Goal: Task Accomplishment & Management: Manage account settings

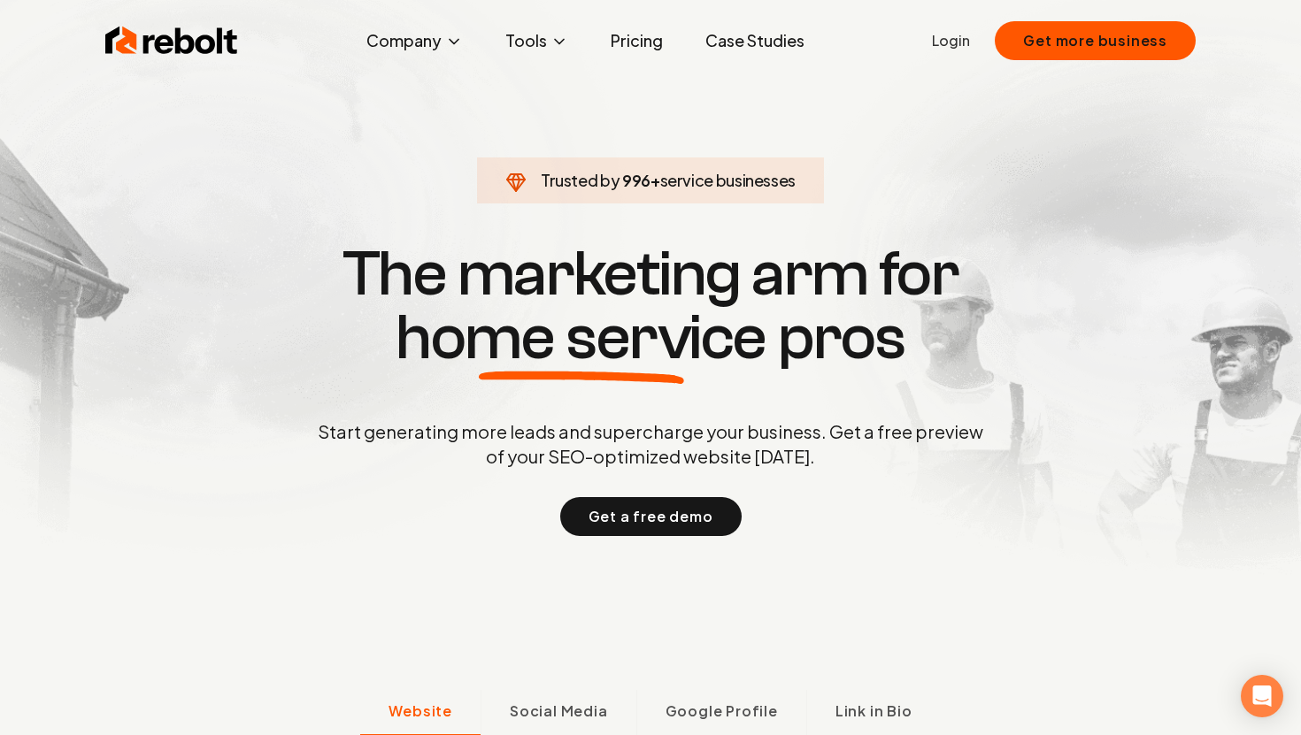
click at [966, 37] on link "Login" at bounding box center [951, 40] width 38 height 21
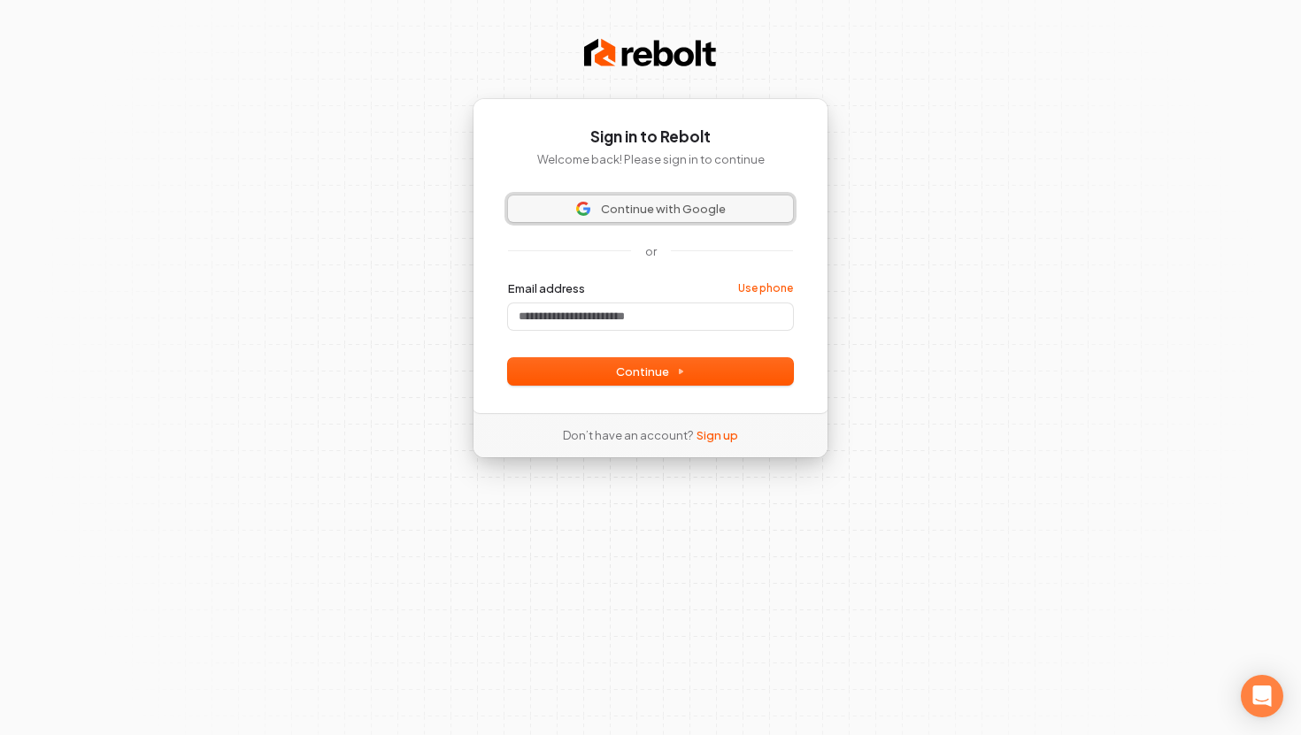
click at [750, 203] on span "Continue with Google" at bounding box center [650, 209] width 264 height 16
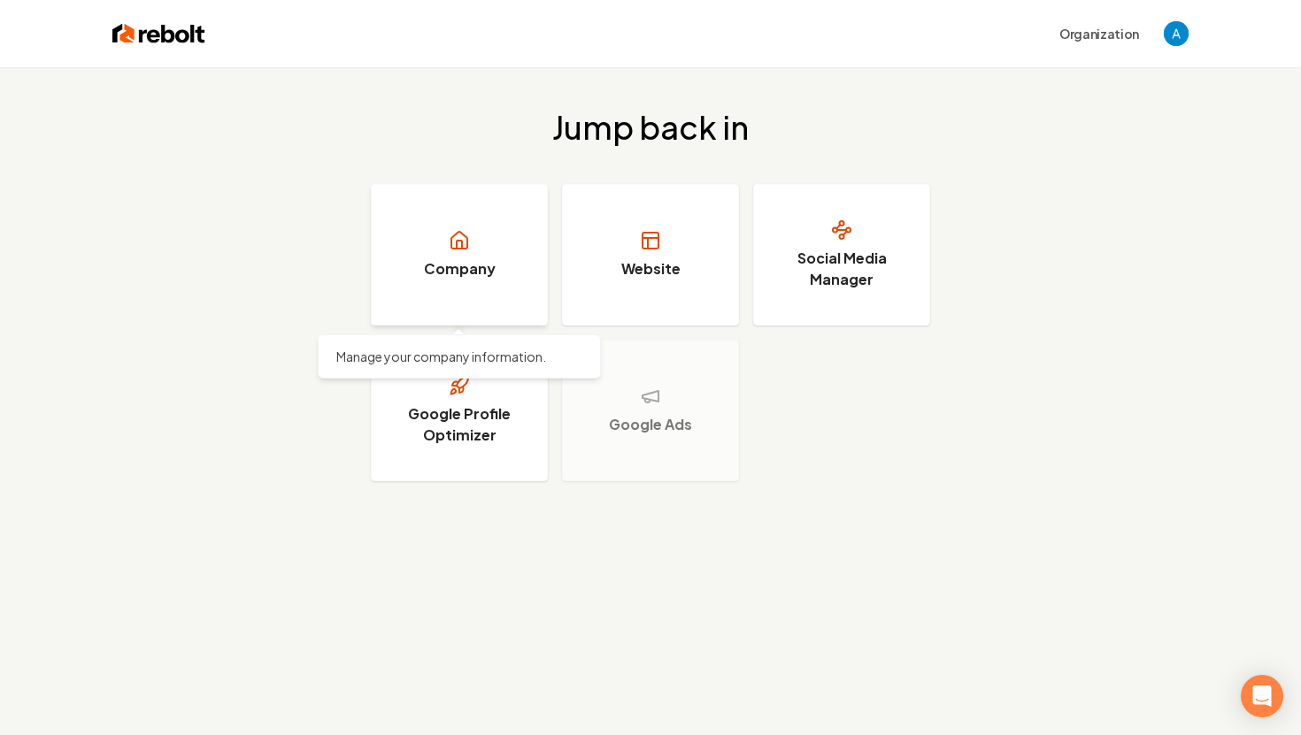
click at [424, 265] on link "Company" at bounding box center [459, 255] width 177 height 142
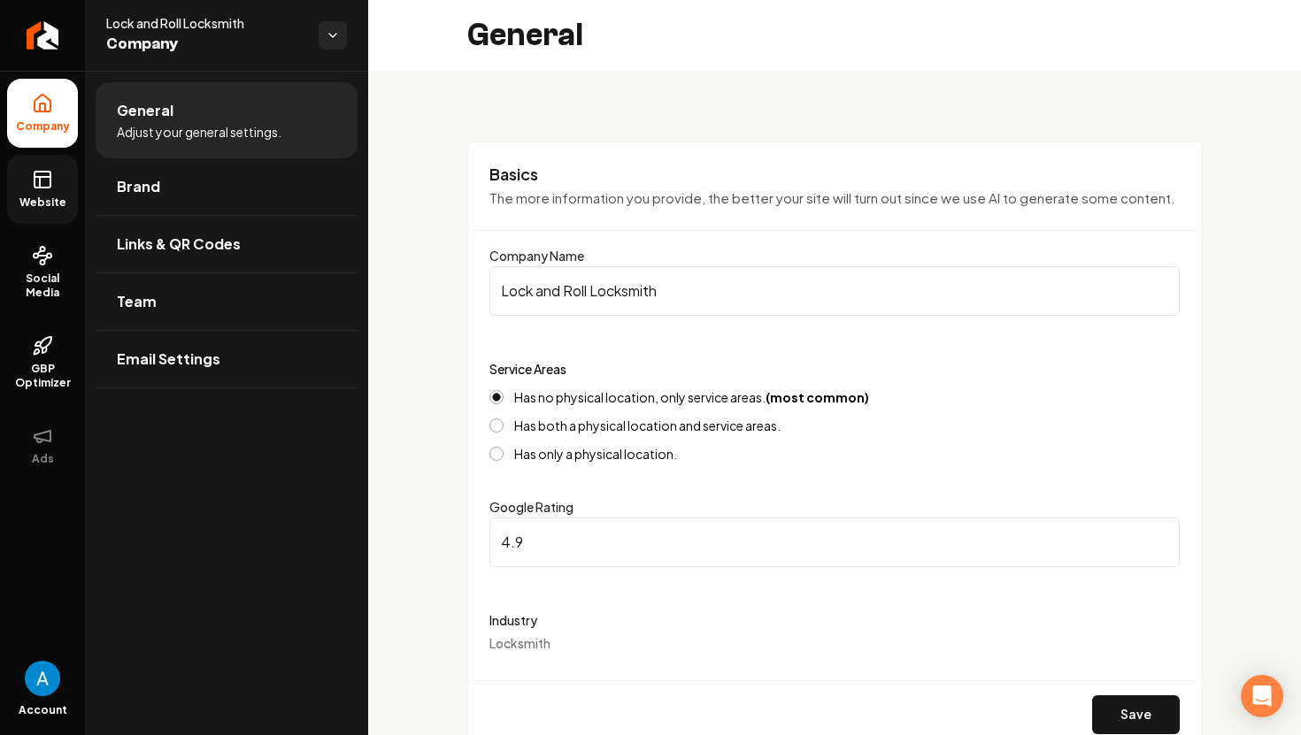
click at [33, 190] on link "Website" at bounding box center [42, 189] width 71 height 69
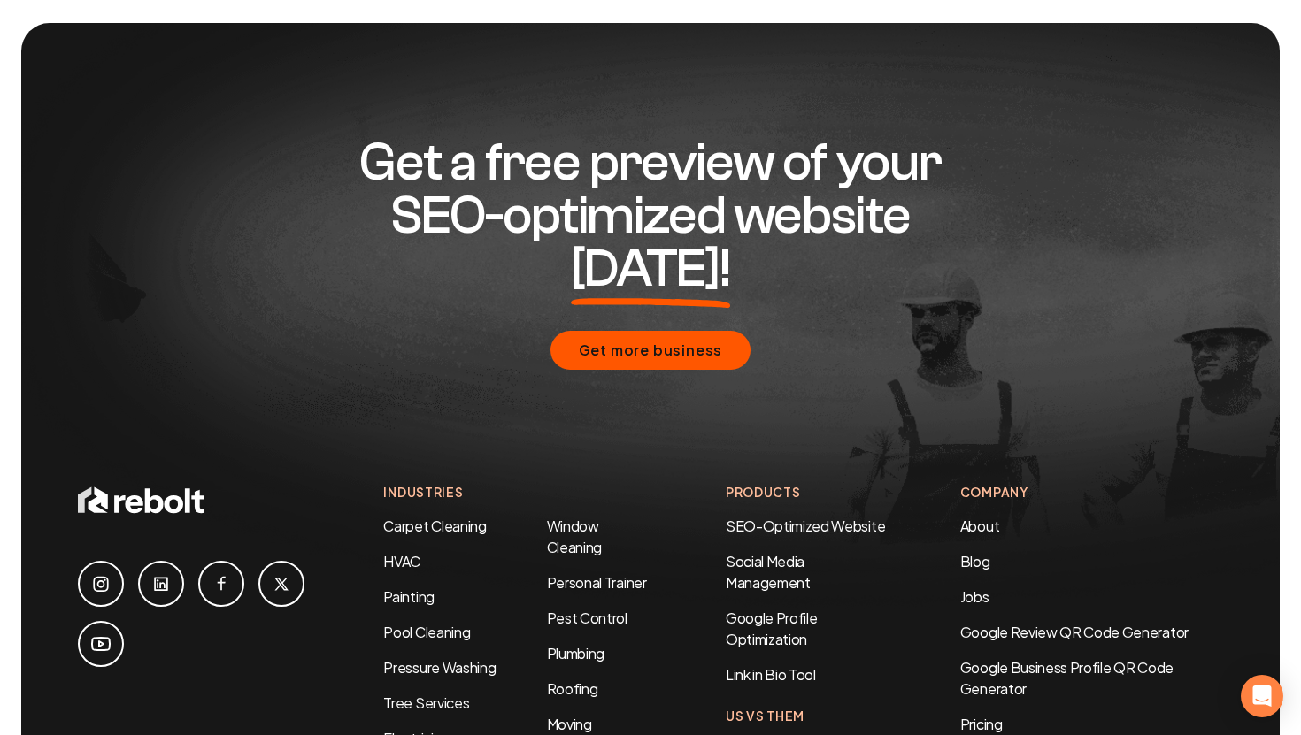
scroll to position [2506, 0]
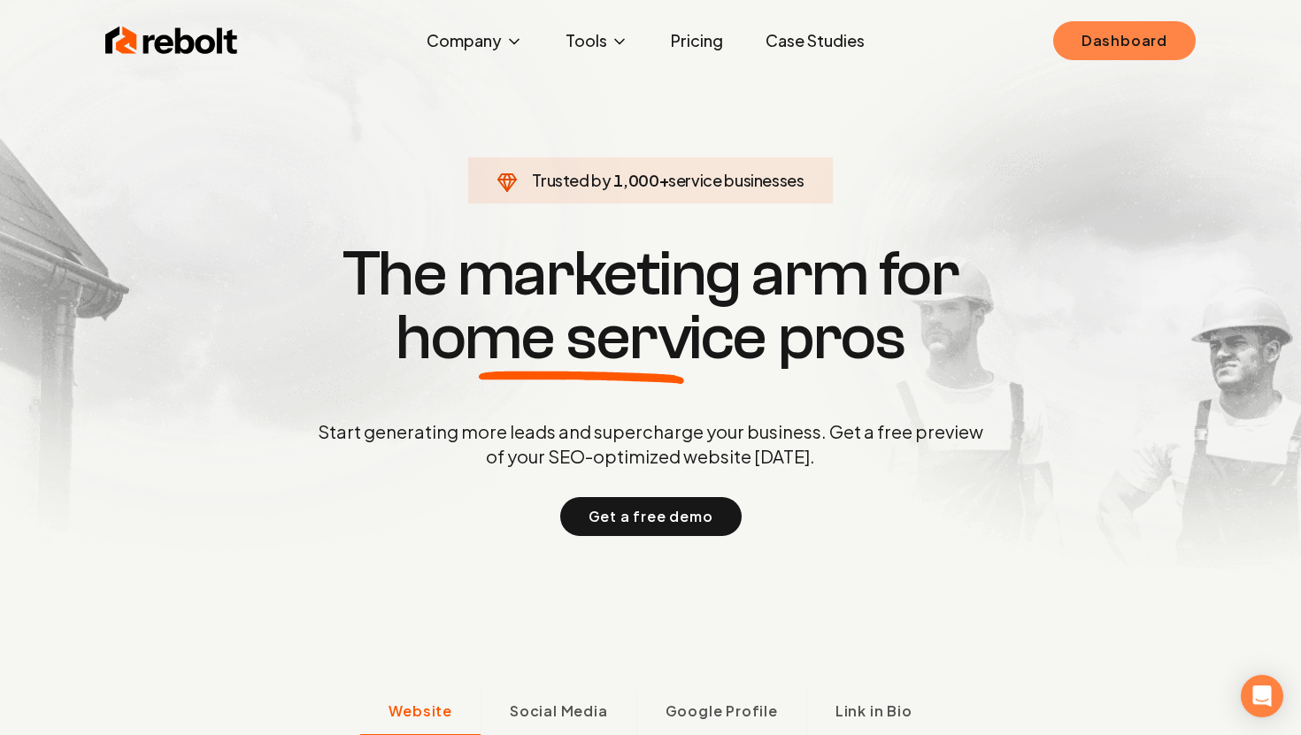
click at [1096, 53] on link "Dashboard" at bounding box center [1124, 40] width 142 height 39
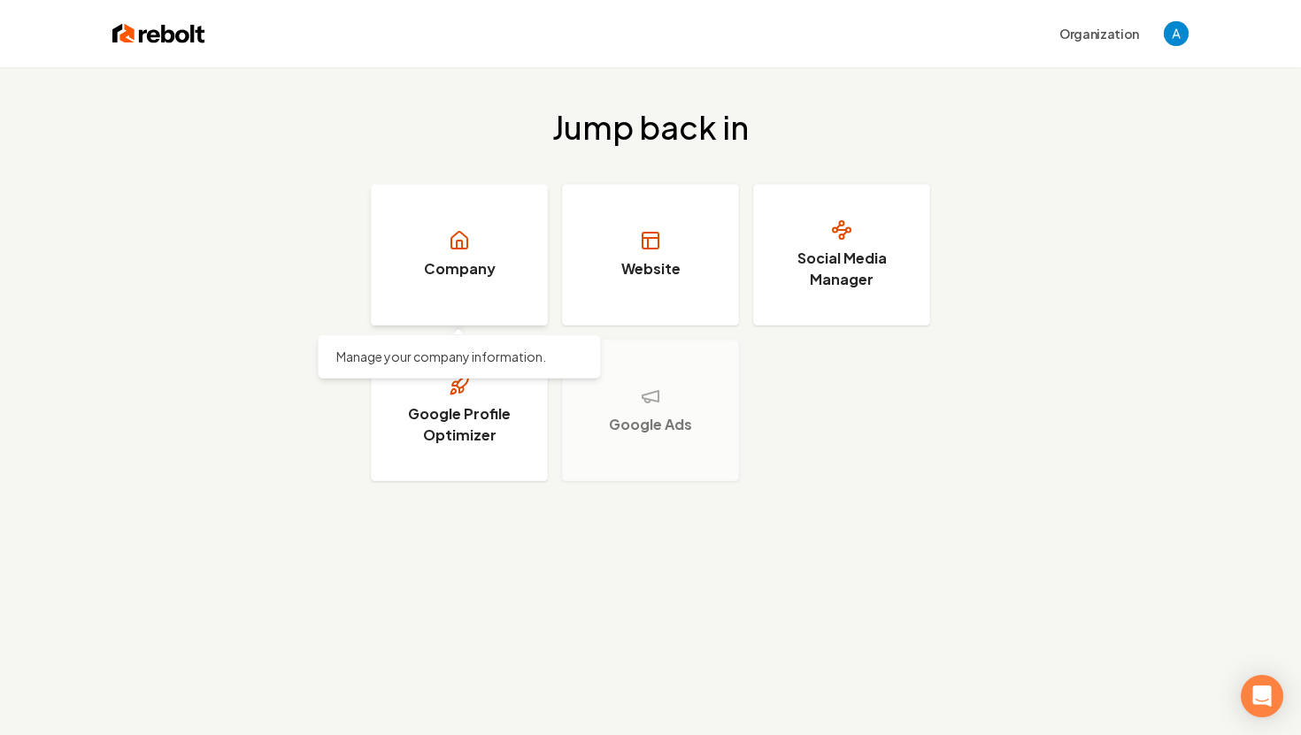
click at [494, 262] on link "Company" at bounding box center [459, 255] width 177 height 142
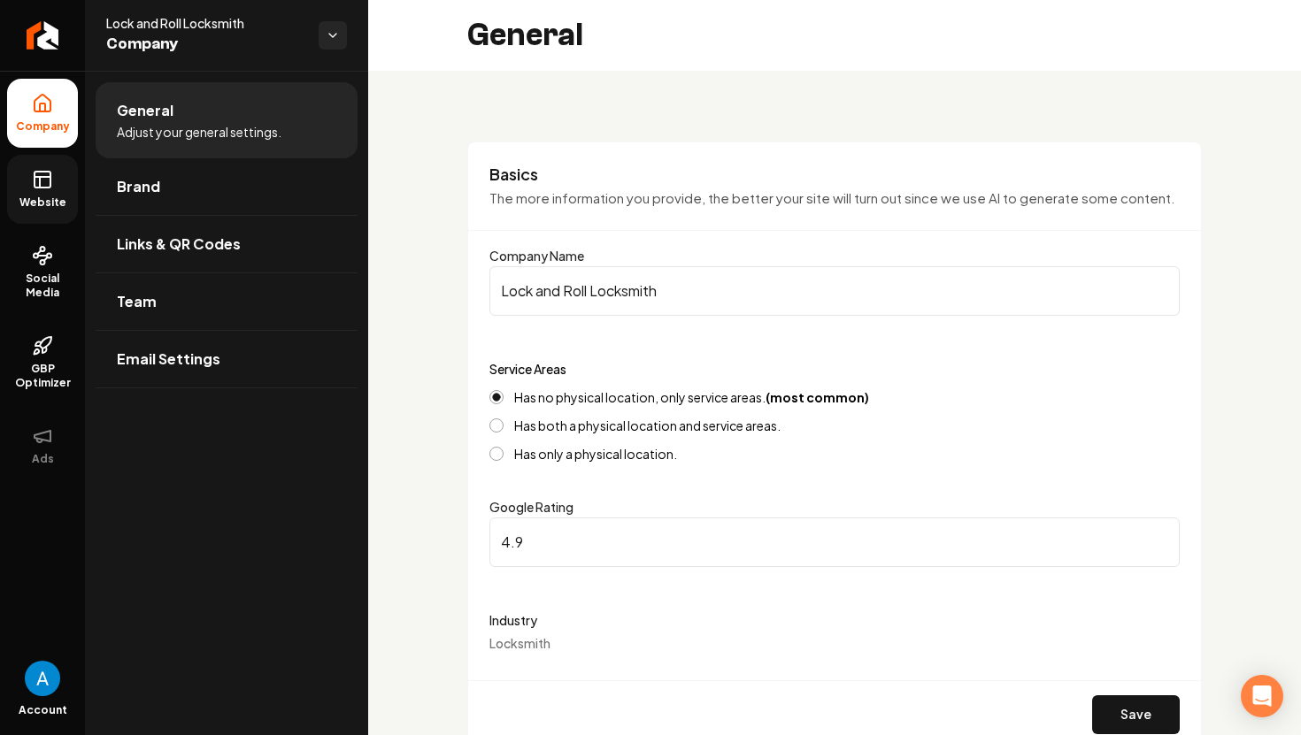
click at [58, 189] on link "Website" at bounding box center [42, 189] width 71 height 69
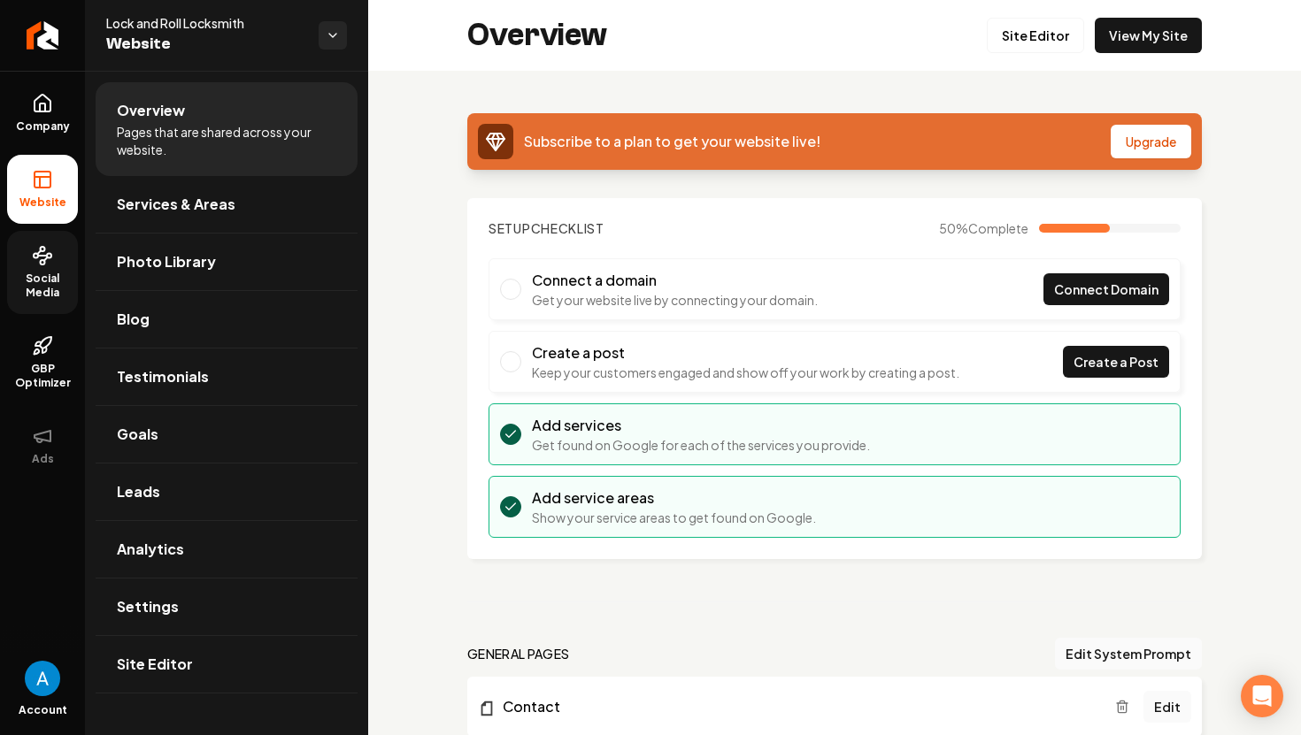
click at [41, 258] on icon at bounding box center [42, 255] width 21 height 21
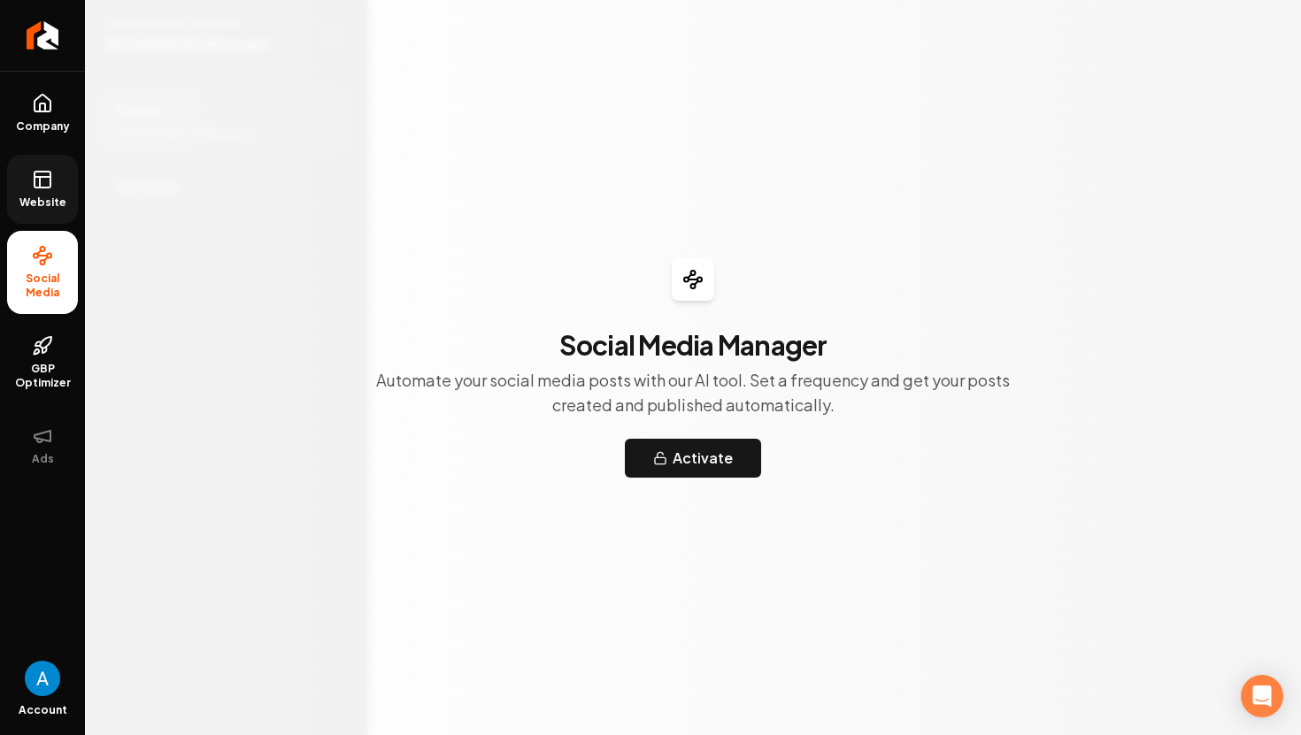
click at [39, 203] on span "Website" at bounding box center [42, 203] width 61 height 14
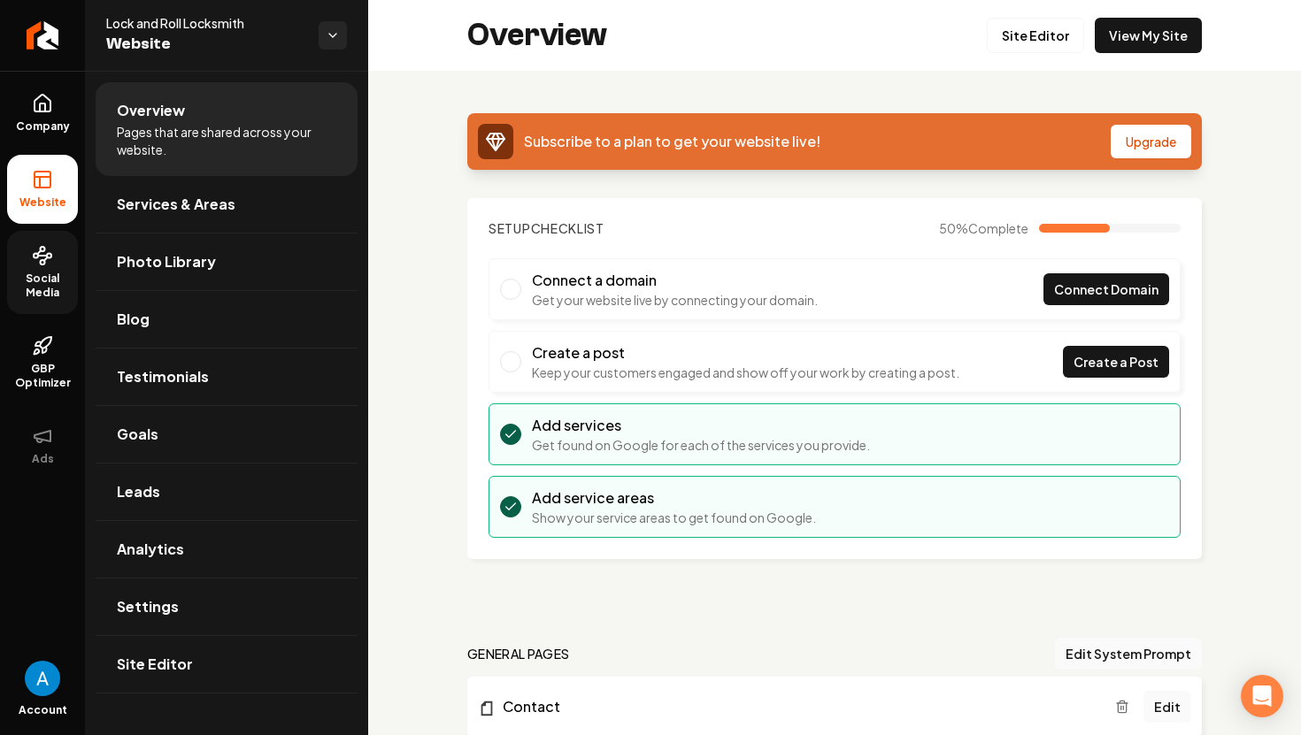
click at [37, 277] on span "Social Media" at bounding box center [42, 286] width 71 height 28
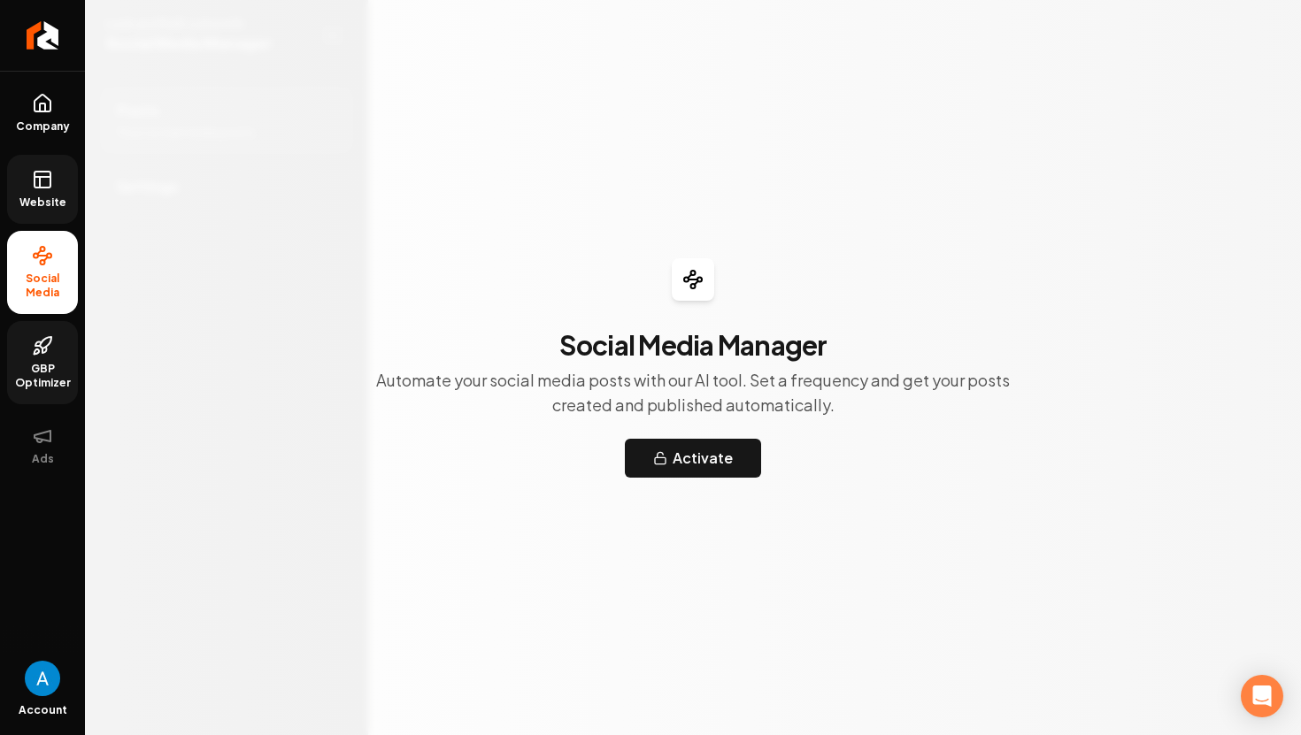
click at [45, 361] on link "GBP Optimizer" at bounding box center [42, 362] width 71 height 83
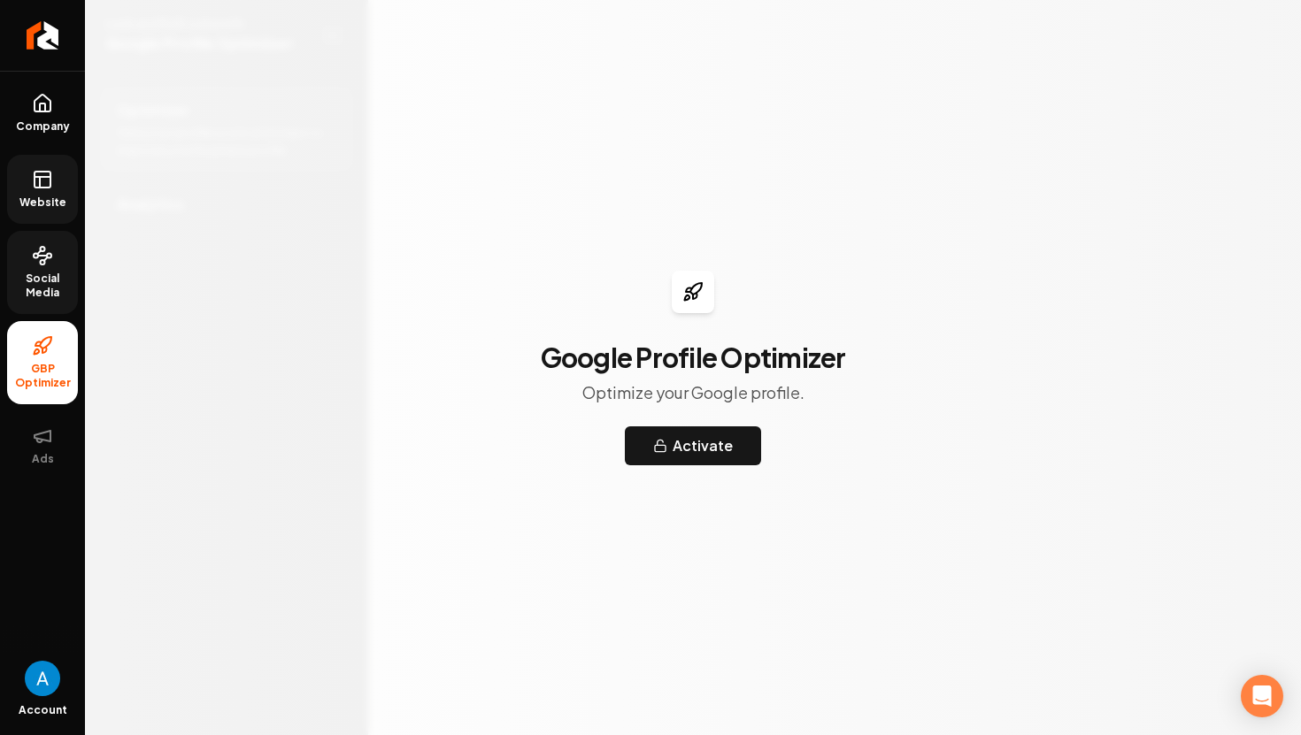
click at [44, 292] on span "Social Media" at bounding box center [42, 286] width 71 height 28
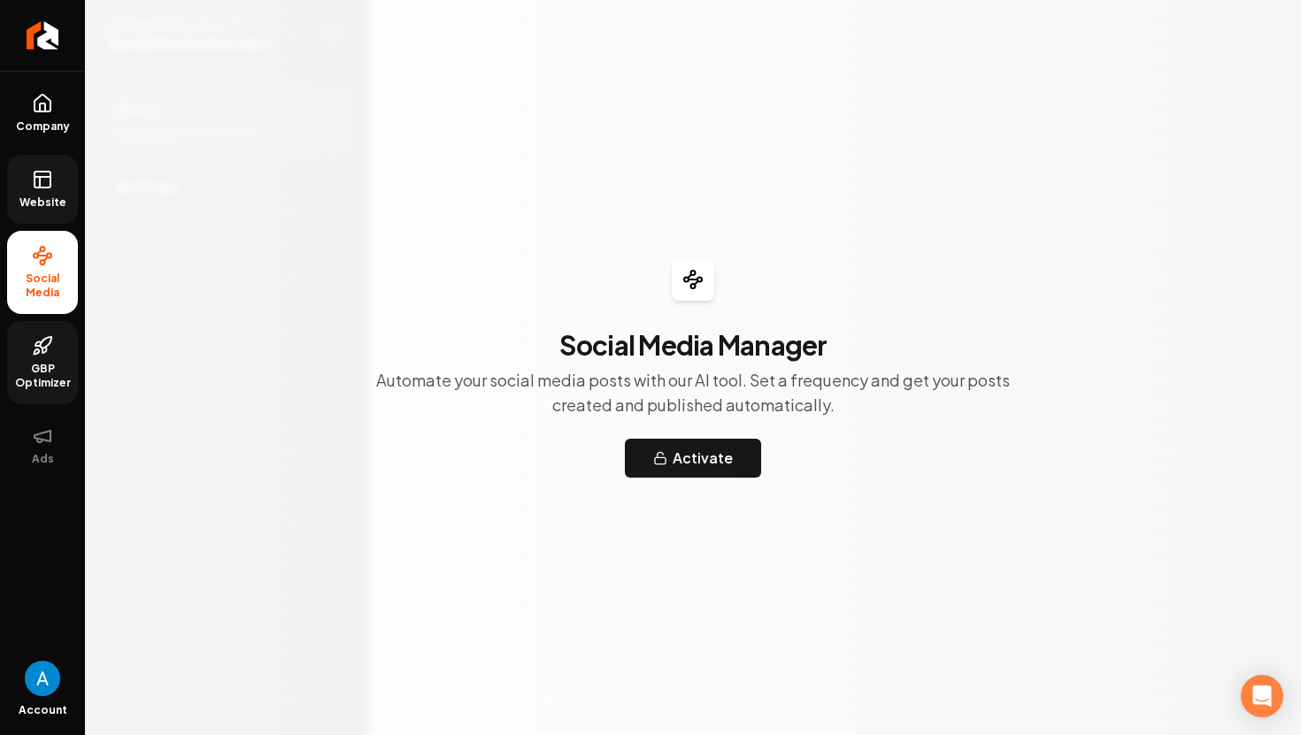
click at [49, 204] on span "Website" at bounding box center [42, 203] width 61 height 14
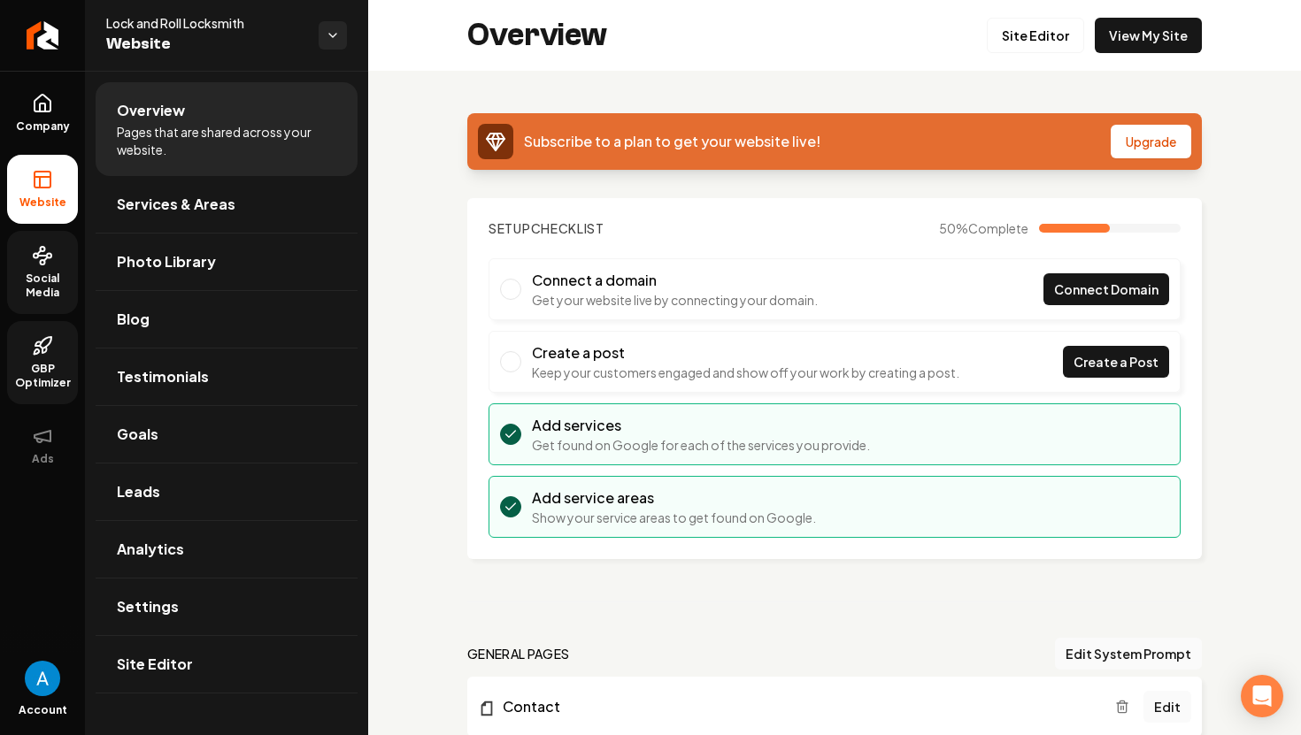
click at [31, 275] on span "Social Media" at bounding box center [42, 286] width 71 height 28
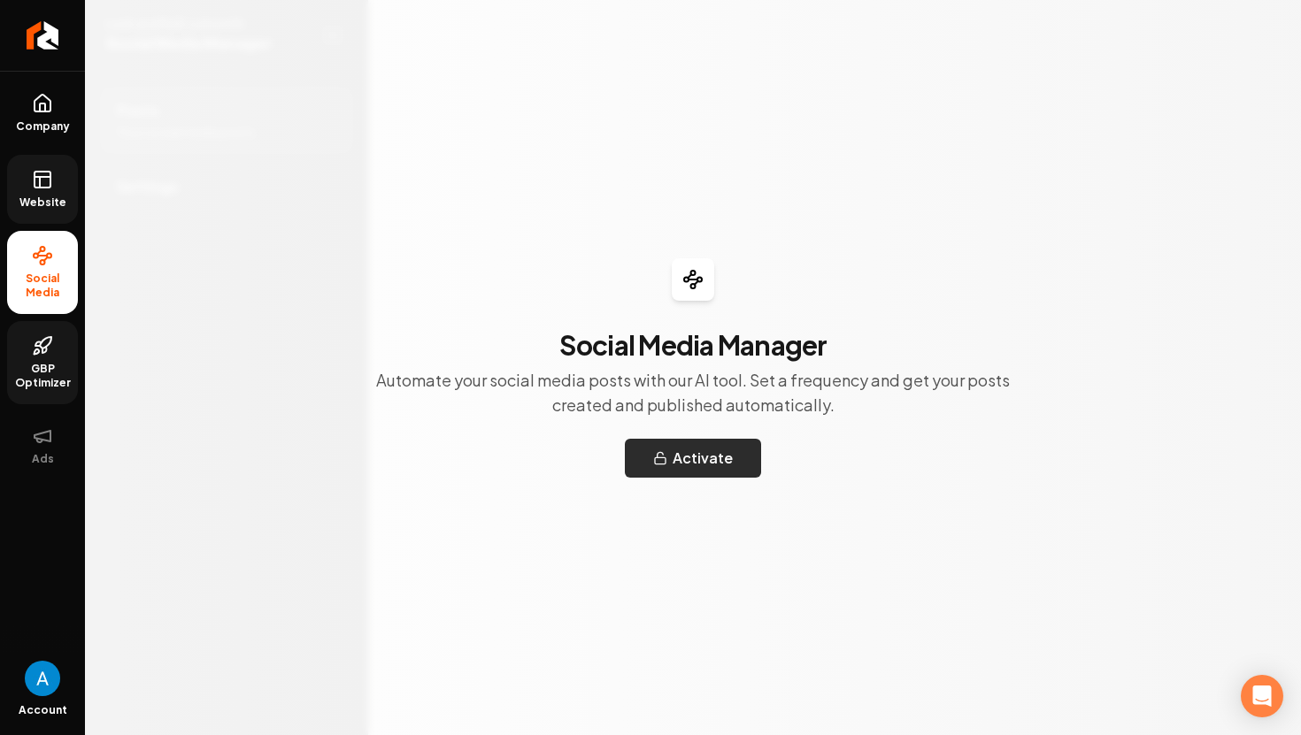
click at [653, 462] on button "Activate" at bounding box center [693, 458] width 136 height 39
click at [32, 372] on span "GBP Optimizer" at bounding box center [42, 376] width 71 height 28
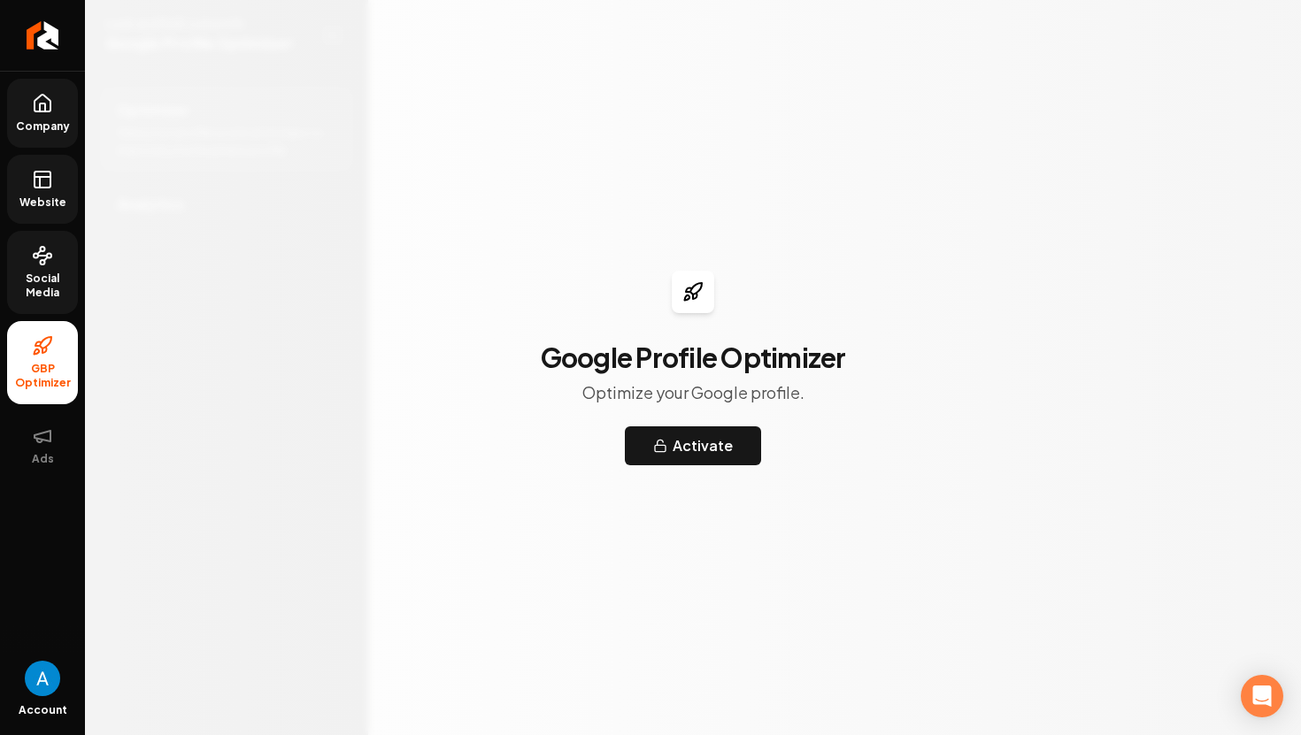
click at [43, 121] on span "Company" at bounding box center [43, 126] width 68 height 14
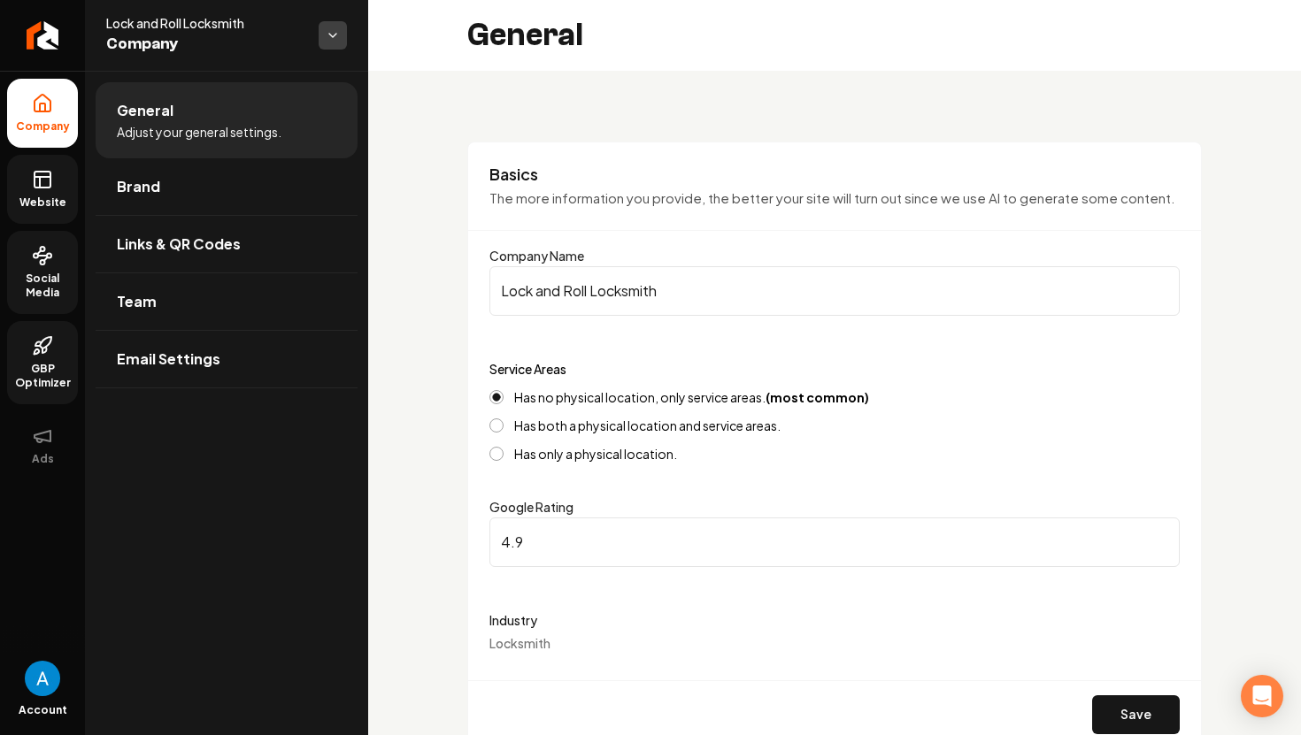
click at [339, 42] on html "Company Website Social Media GBP Optimizer Ads Account Lock and Roll Locksmith …" at bounding box center [650, 367] width 1301 height 735
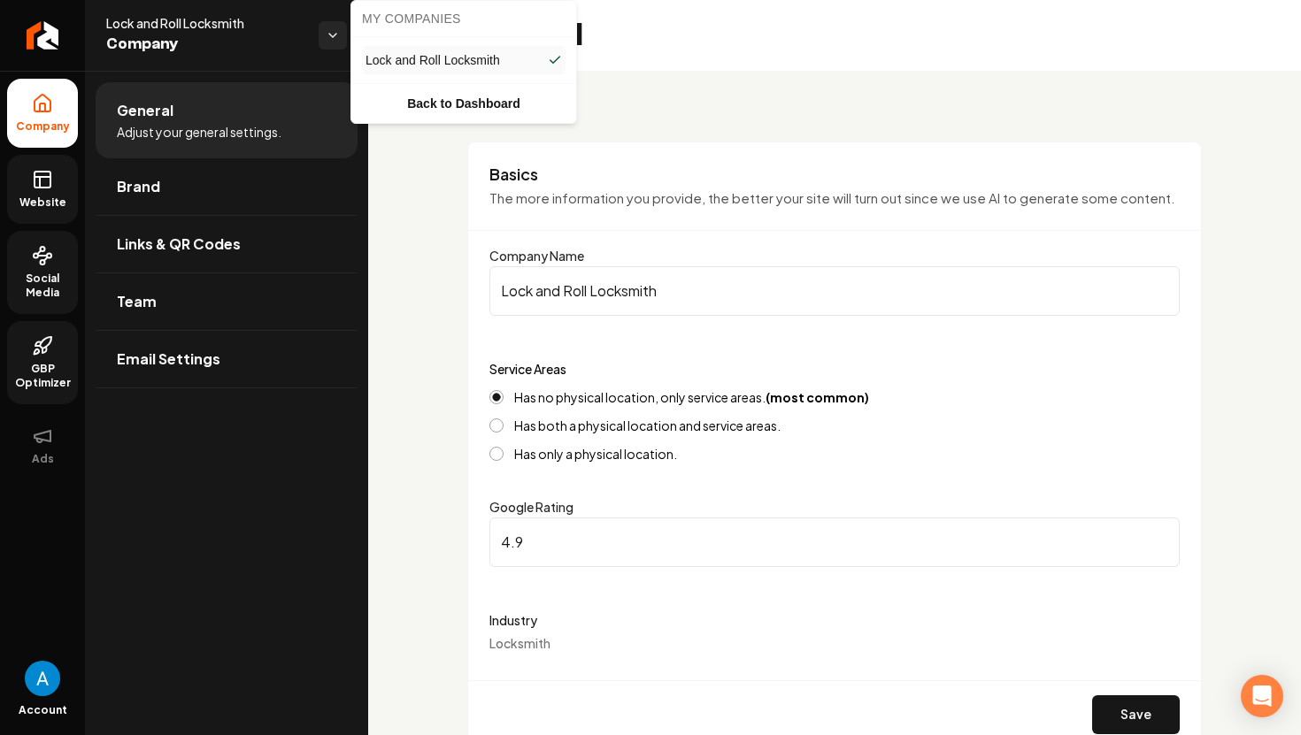
click at [291, 39] on html "Company Website Social Media GBP Optimizer Ads Account Lock and Roll Locksmith …" at bounding box center [650, 367] width 1301 height 735
